Goal: Use online tool/utility: Utilize a website feature to perform a specific function

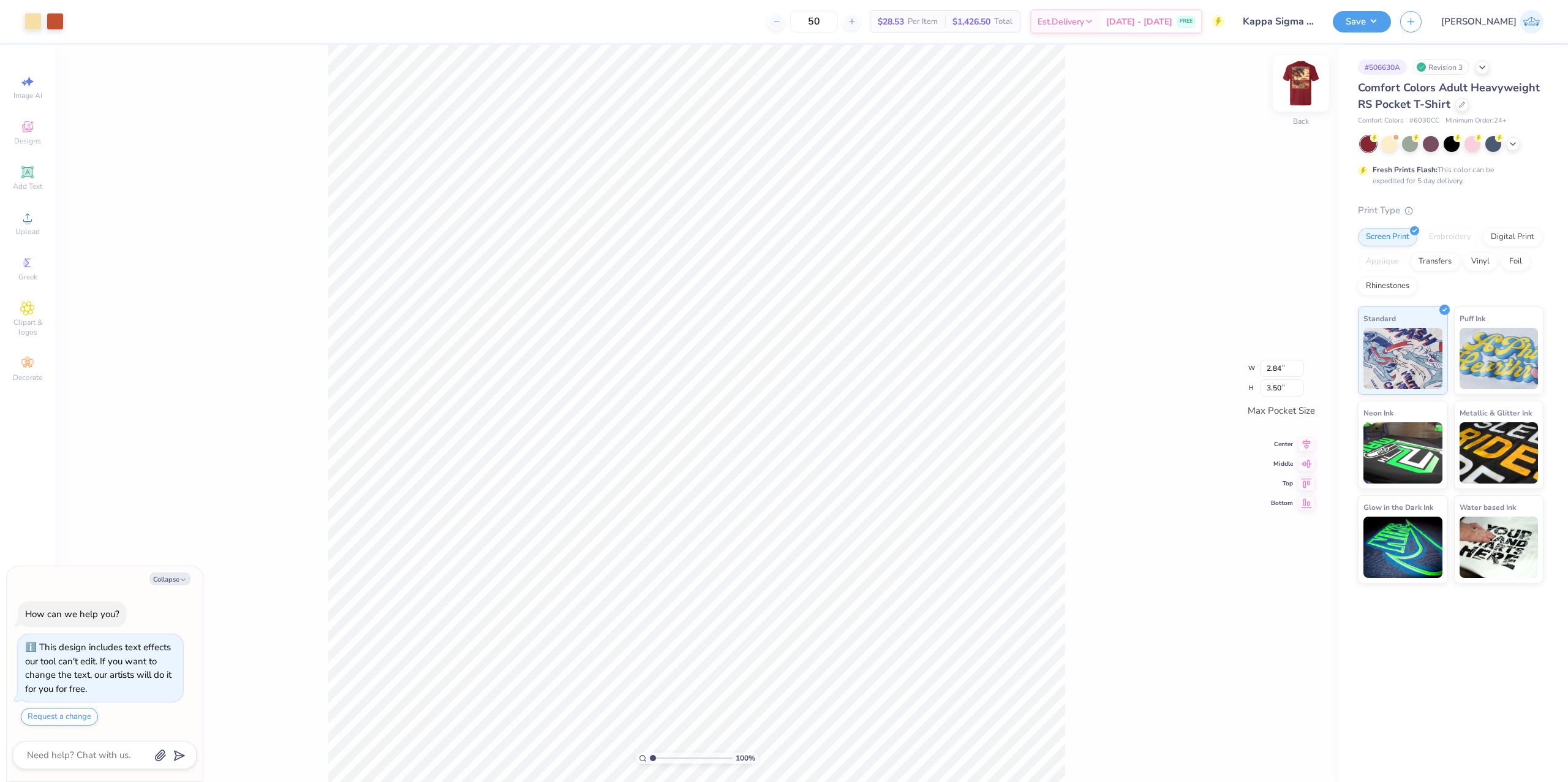
click at [1313, 92] on img at bounding box center [1301, 83] width 49 height 49
click at [525, 584] on div "100 % Front" at bounding box center [697, 413] width 1283 height 737
click at [29, 226] on span "Upload" at bounding box center [27, 231] width 24 height 10
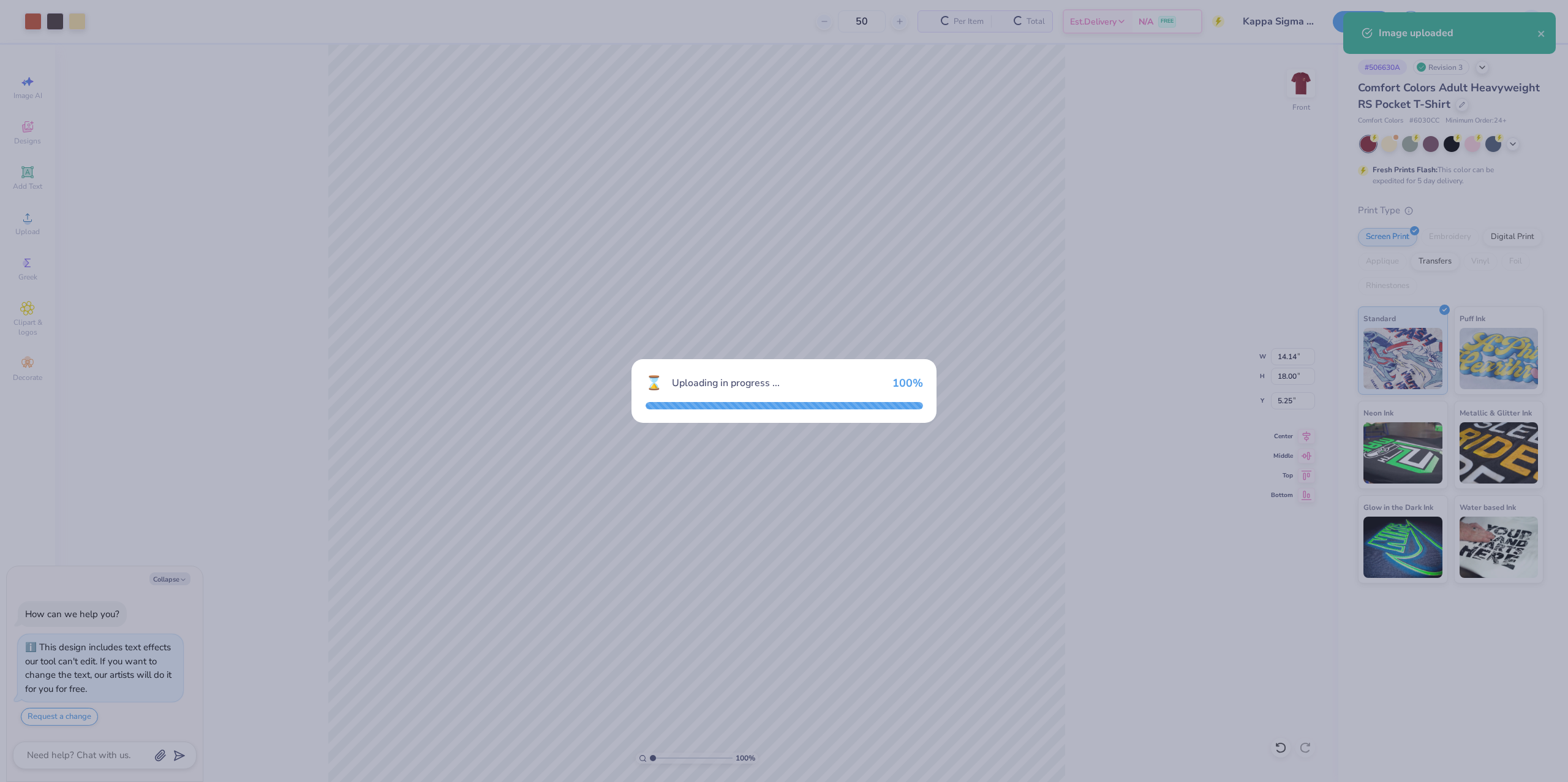
type textarea "x"
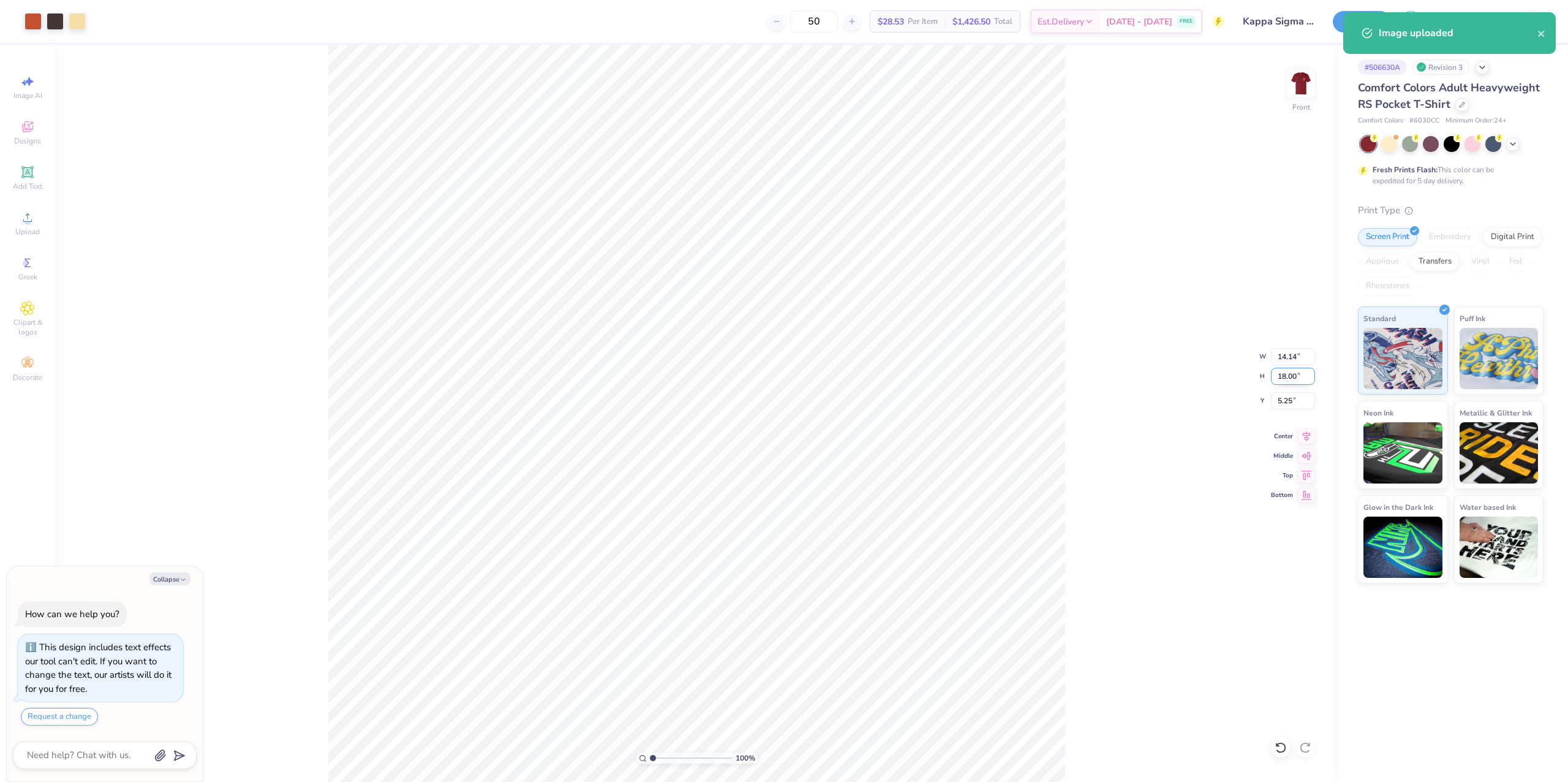
click at [1282, 379] on input "18.00" at bounding box center [1293, 376] width 44 height 17
type input "15"
type textarea "x"
type input "11.79"
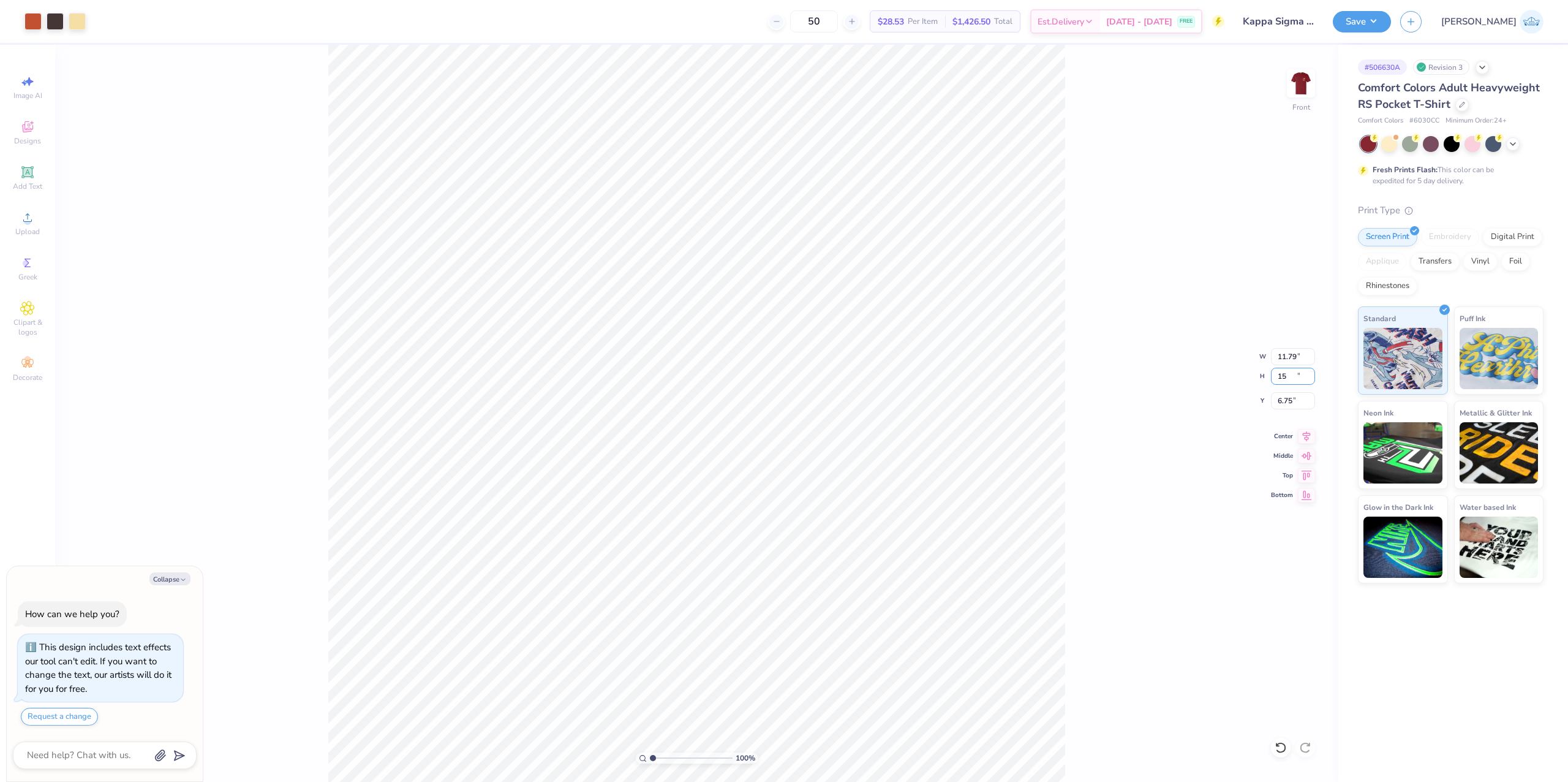
type input "15.00"
click at [1287, 407] on input "6.75" at bounding box center [1293, 400] width 44 height 17
type input "3"
type textarea "x"
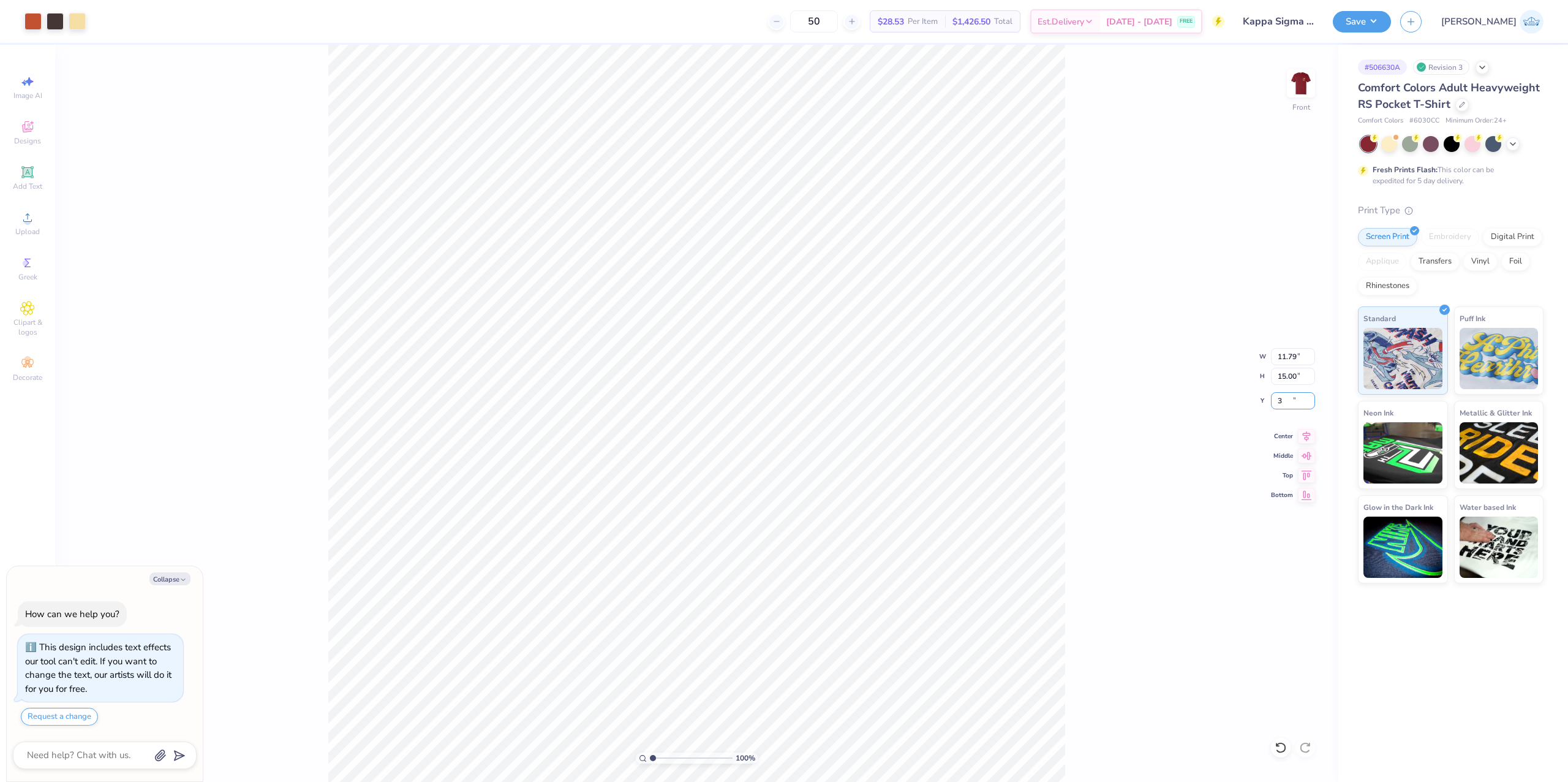
type input "3.00"
click at [1391, 15] on button "Save" at bounding box center [1361, 20] width 58 height 22
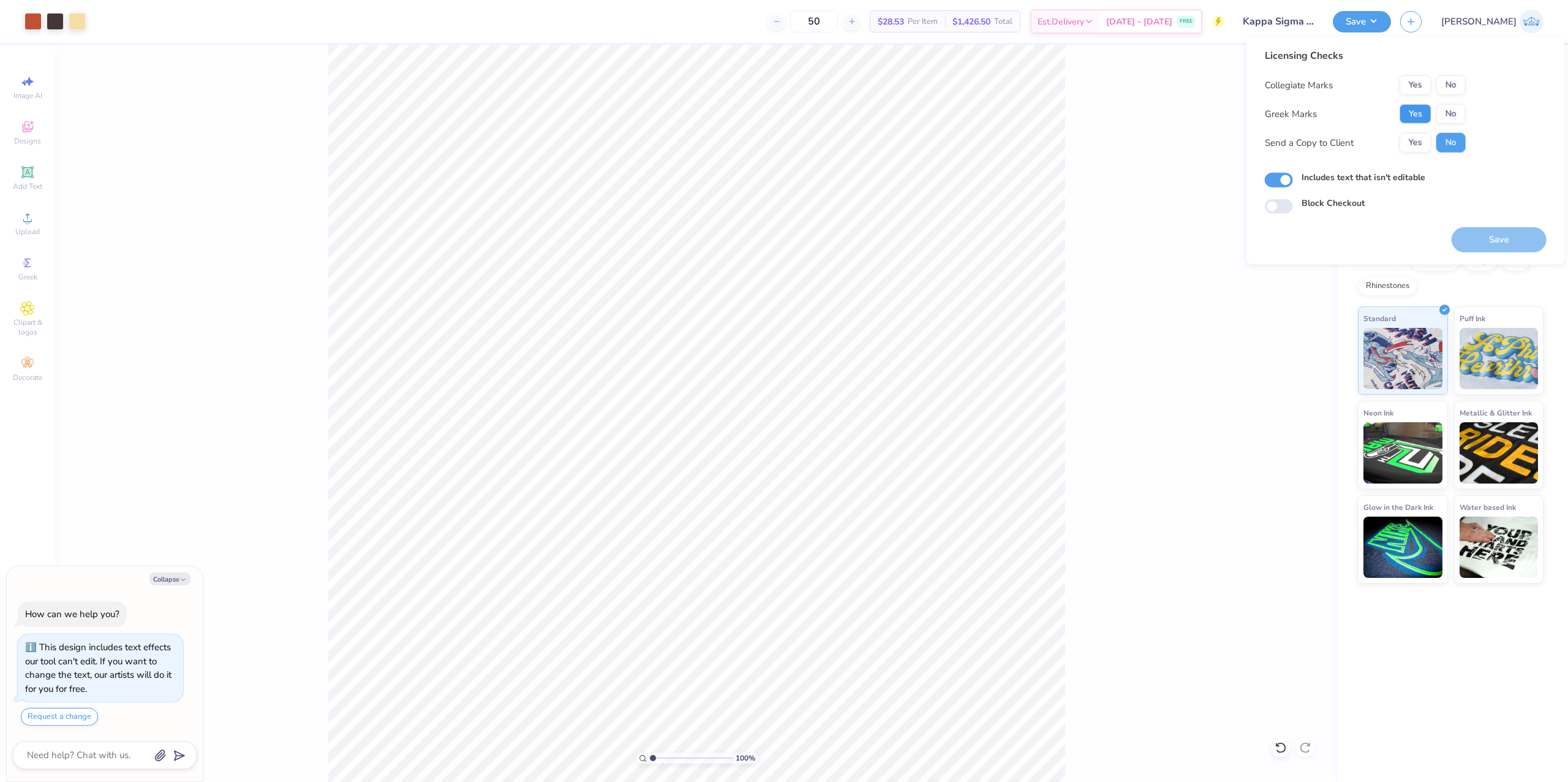
click at [1416, 122] on button "Yes" at bounding box center [1416, 114] width 32 height 20
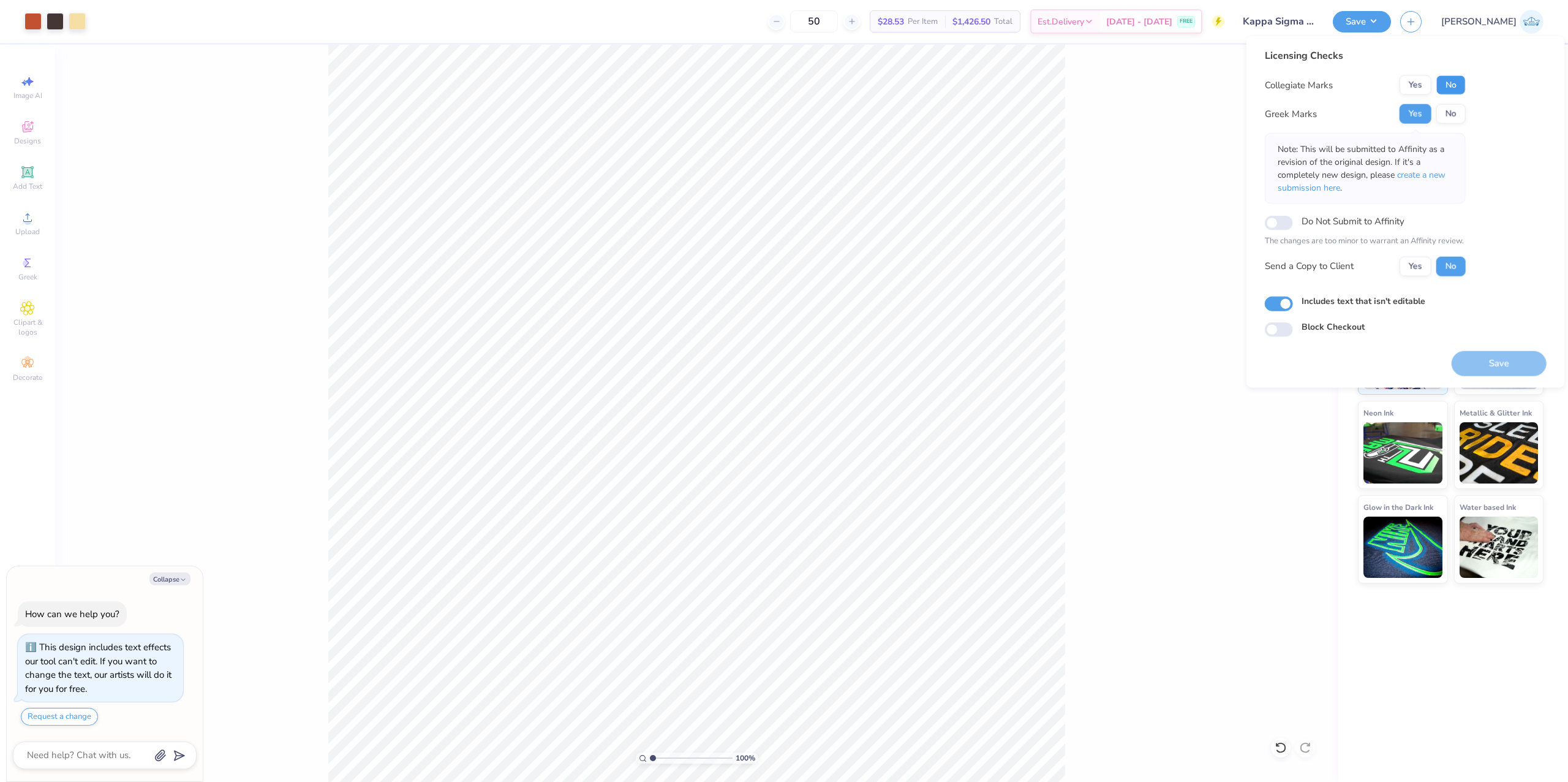
click at [1462, 93] on button "No" at bounding box center [1451, 85] width 29 height 20
click at [1410, 266] on button "Yes" at bounding box center [1416, 266] width 32 height 20
click at [1490, 361] on button "Save" at bounding box center [1500, 363] width 95 height 25
type textarea "x"
